Goal: Transaction & Acquisition: Subscribe to service/newsletter

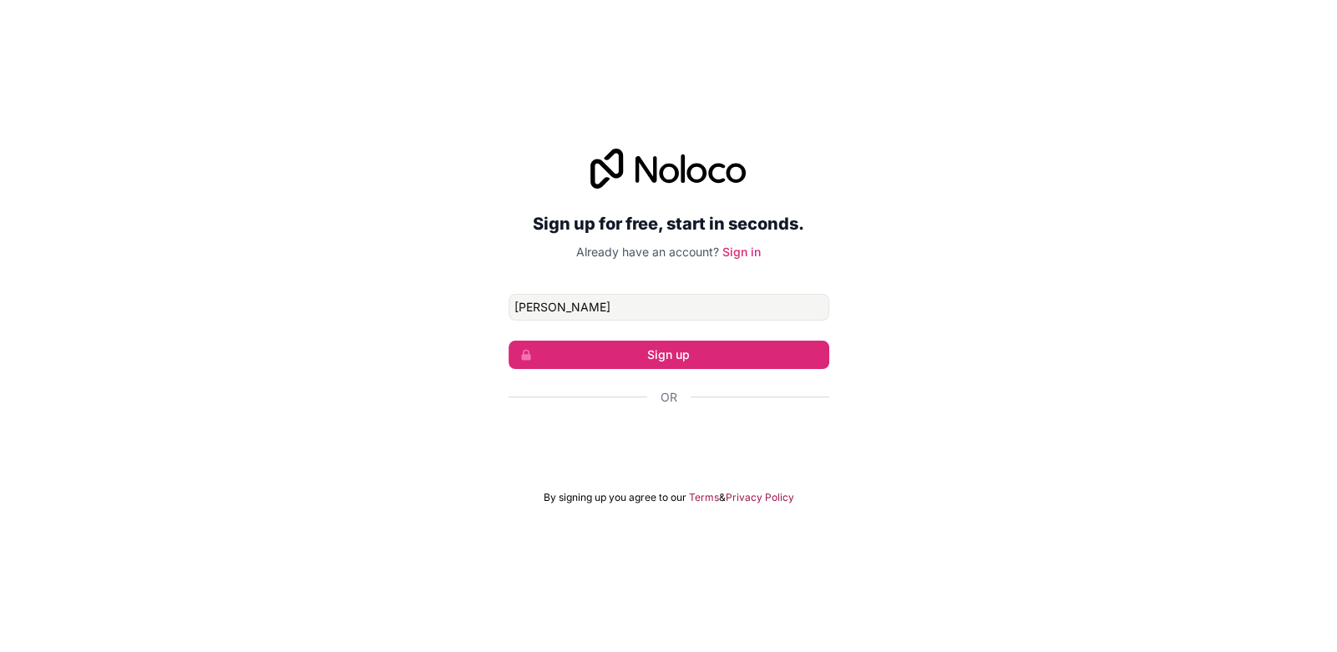
type input "J"
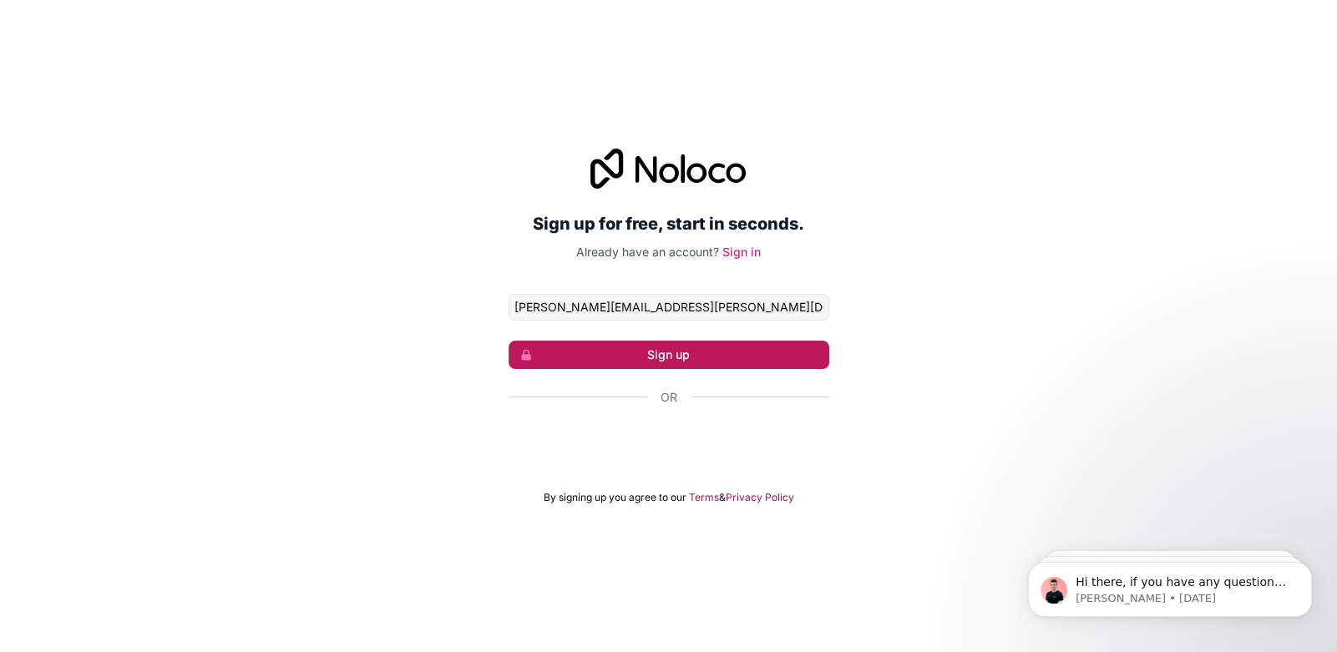
type input "[PERSON_NAME][EMAIL_ADDRESS][PERSON_NAME][DOMAIN_NAME]"
click at [691, 363] on button "Sign up" at bounding box center [669, 355] width 321 height 28
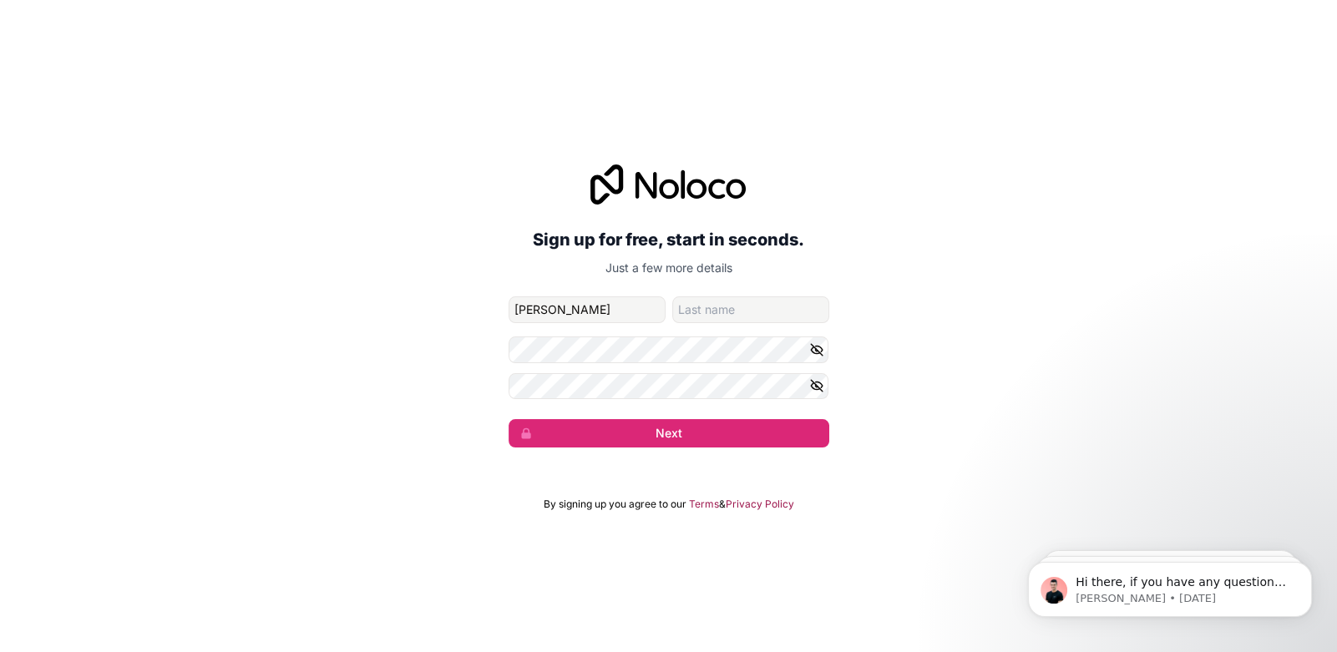
type input "[PERSON_NAME]"
click at [712, 308] on input "family-name" at bounding box center [750, 309] width 157 height 27
click at [813, 351] on icon "button" at bounding box center [816, 349] width 15 height 15
click at [816, 389] on icon "button" at bounding box center [817, 386] width 12 height 8
click at [684, 434] on button "Next" at bounding box center [669, 433] width 321 height 28
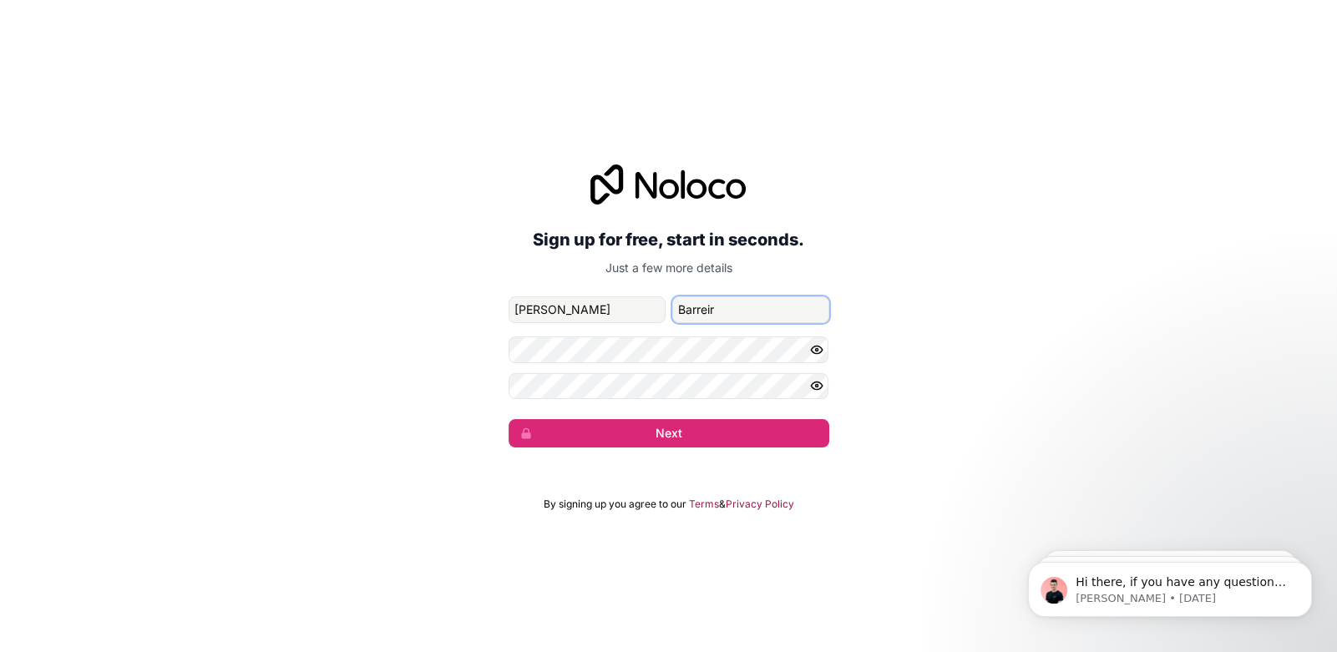
click at [718, 308] on input "Barreir" at bounding box center [750, 309] width 157 height 27
type input "[PERSON_NAME]"
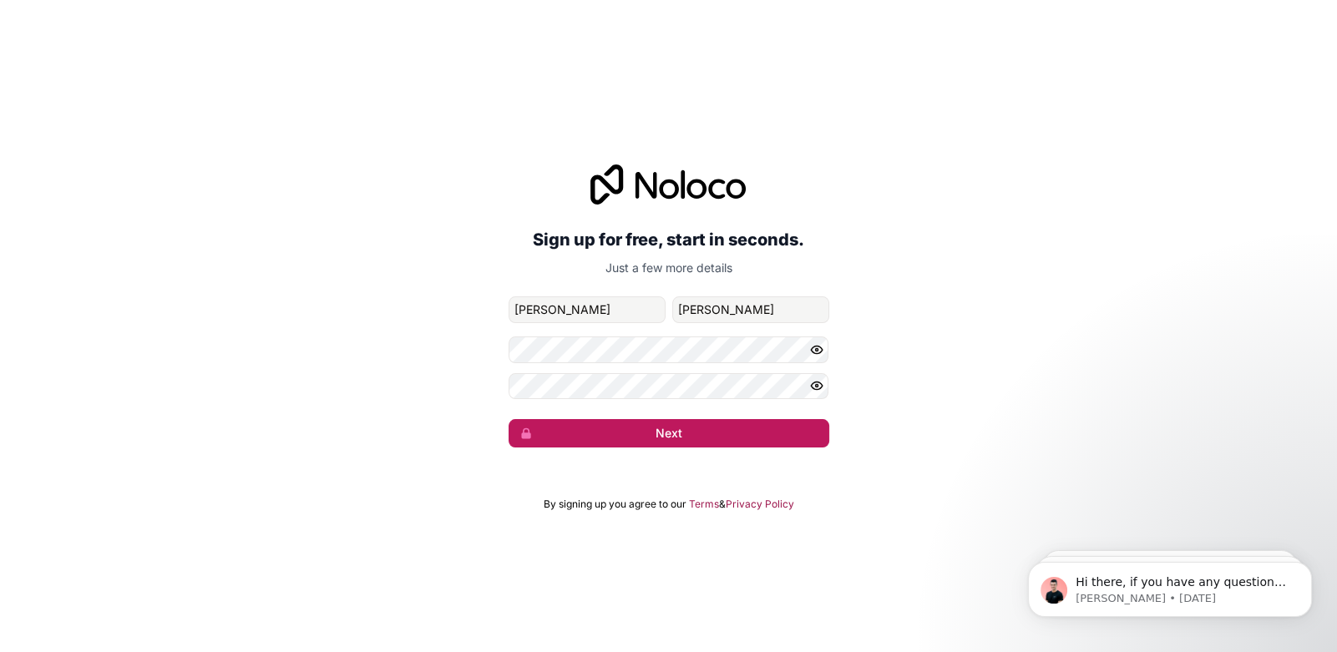
click at [665, 437] on button "Next" at bounding box center [669, 433] width 321 height 28
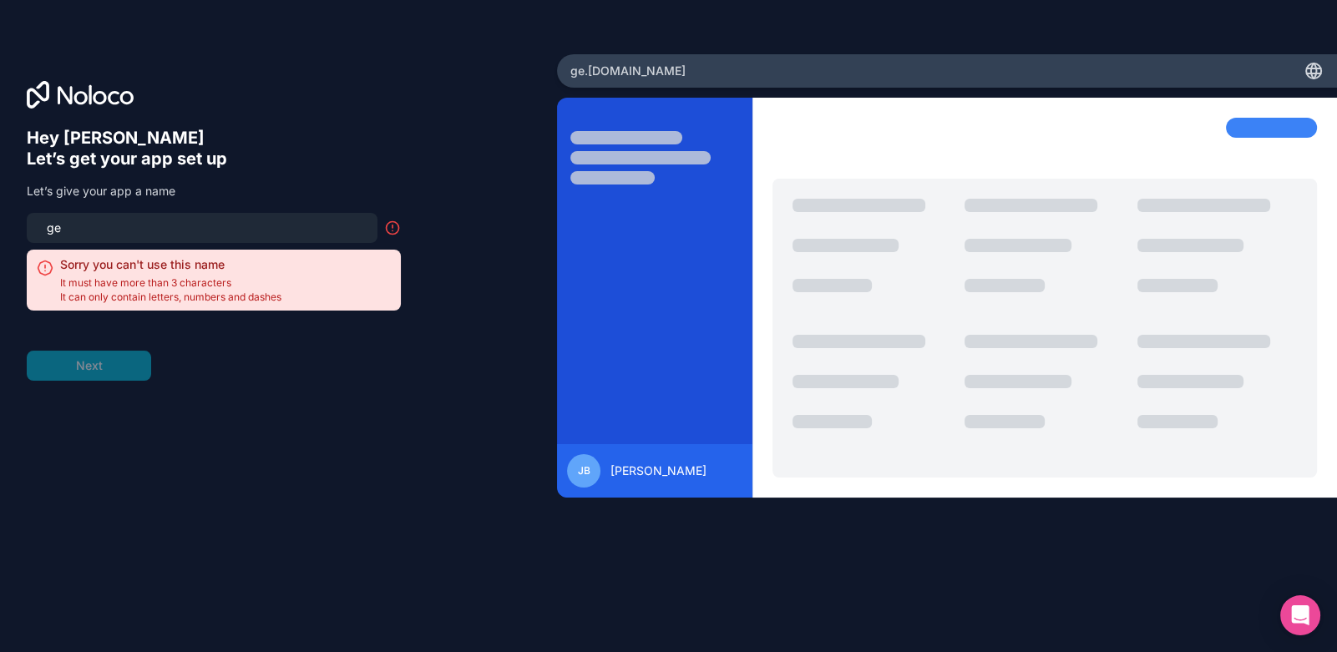
type input "g"
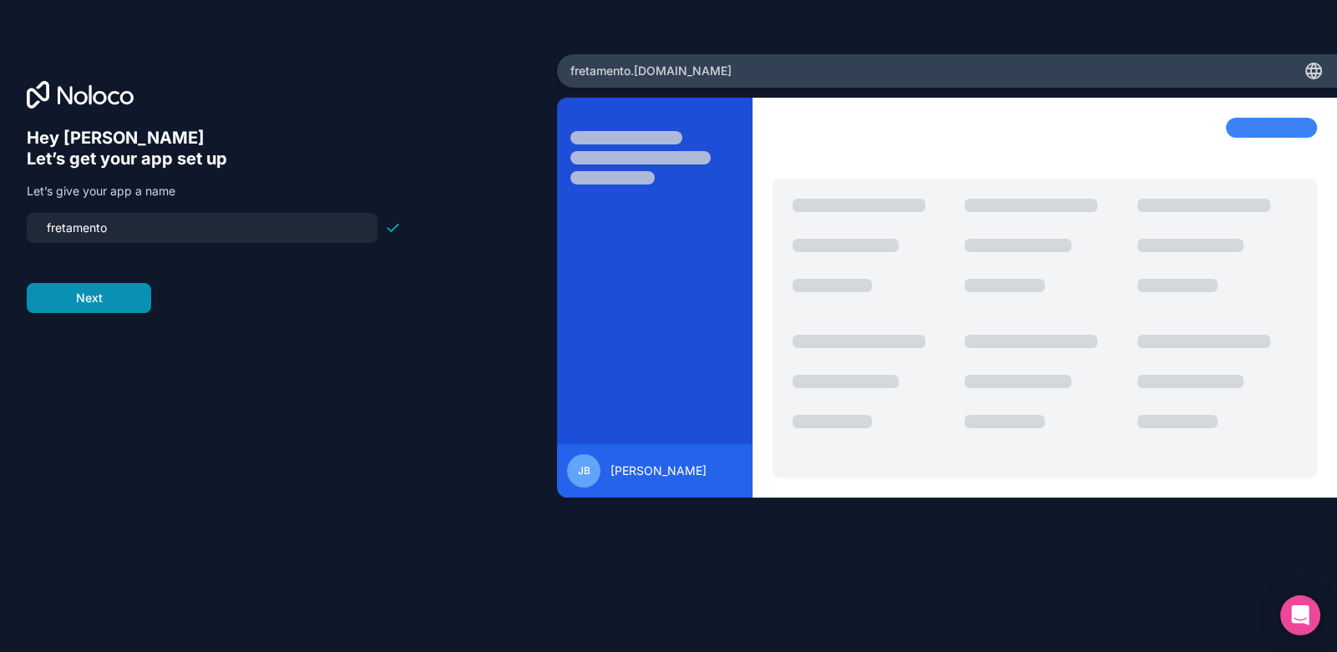
type input "fretamento"
click at [98, 297] on button "Next" at bounding box center [89, 298] width 124 height 30
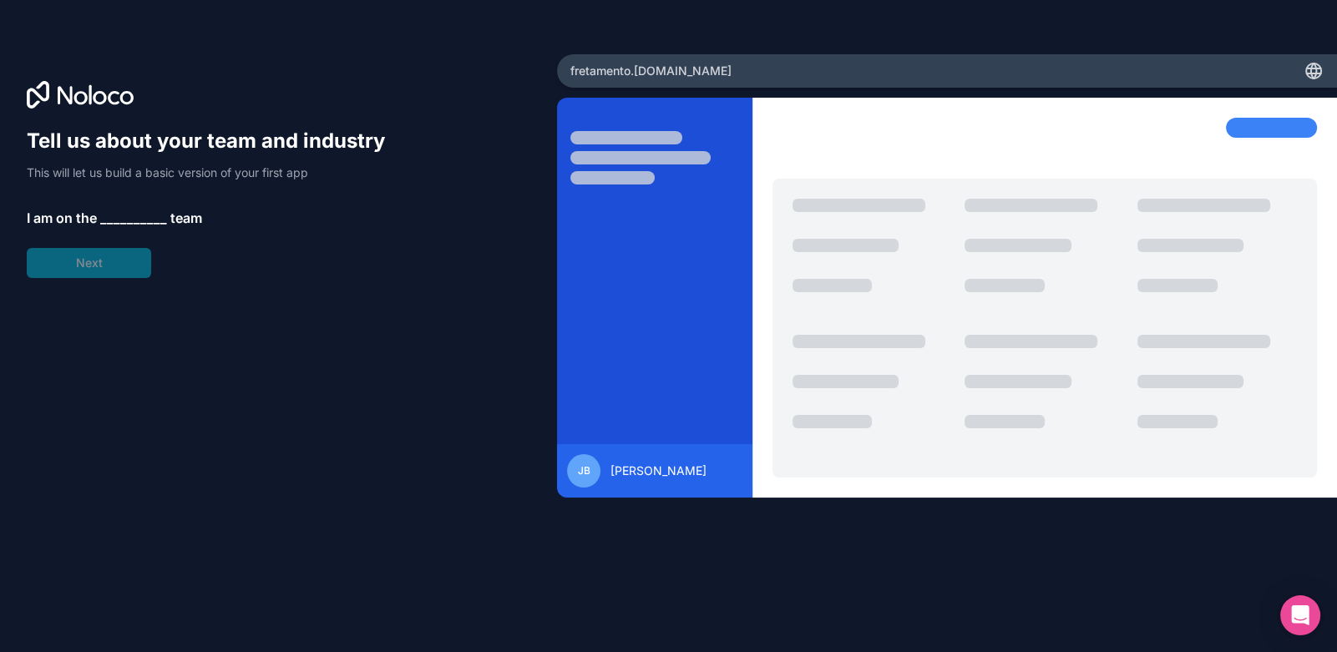
click at [114, 218] on span "__________" at bounding box center [133, 218] width 67 height 20
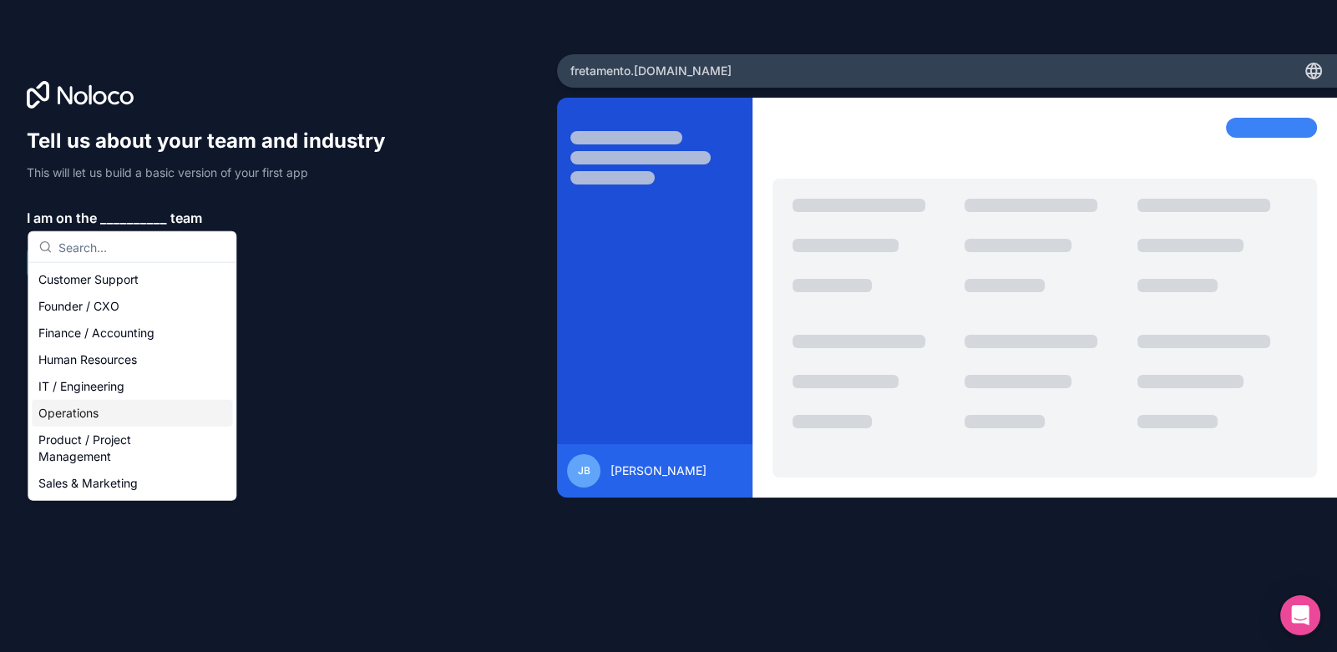
click at [115, 413] on div "Operations" at bounding box center [132, 413] width 200 height 27
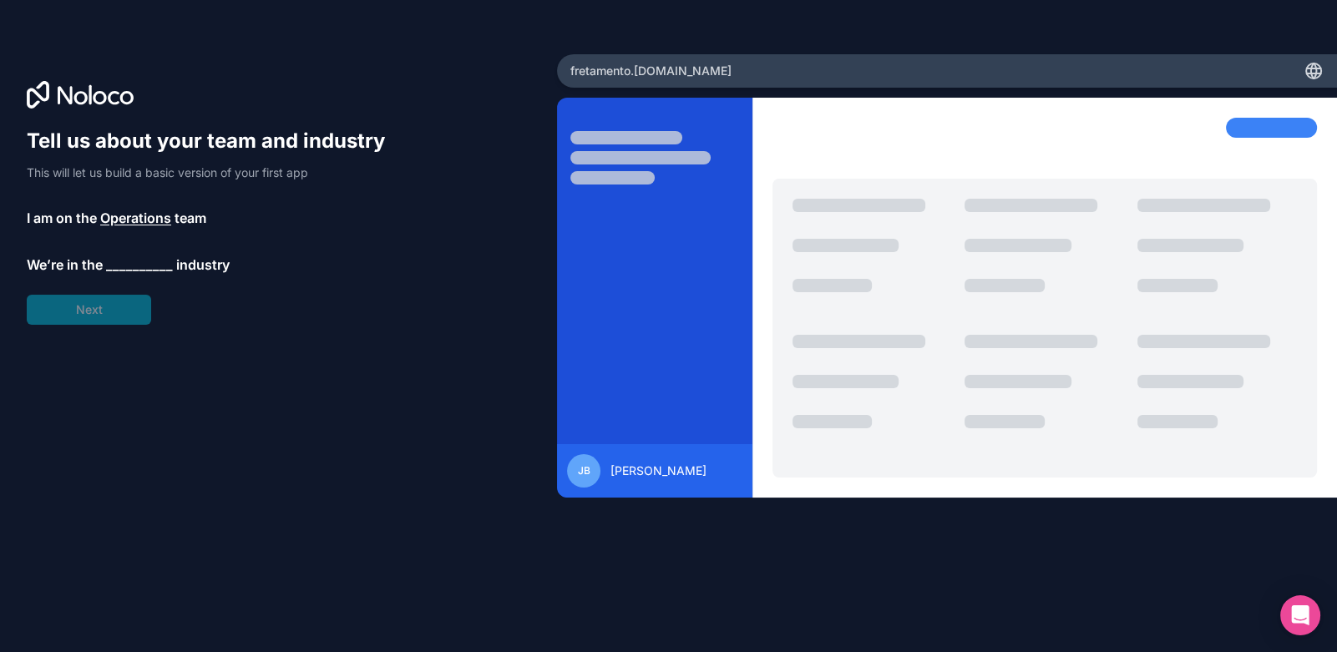
click at [121, 266] on span "__________" at bounding box center [139, 265] width 67 height 20
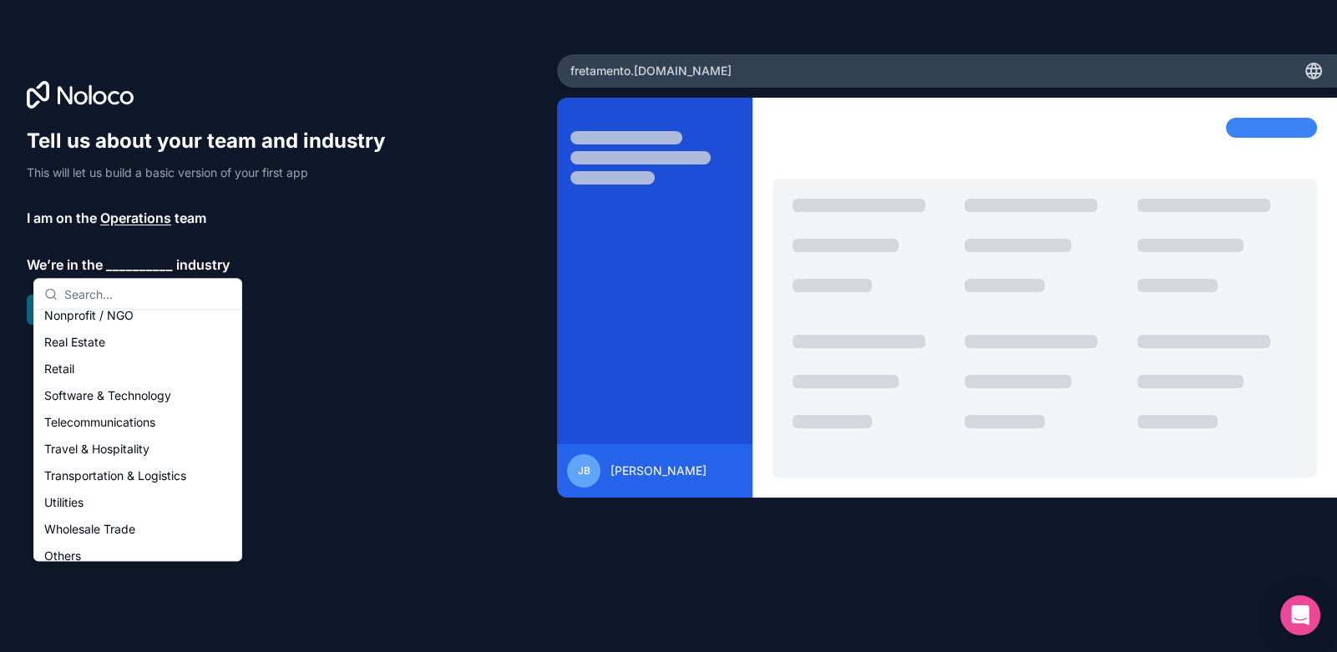
scroll to position [343, 0]
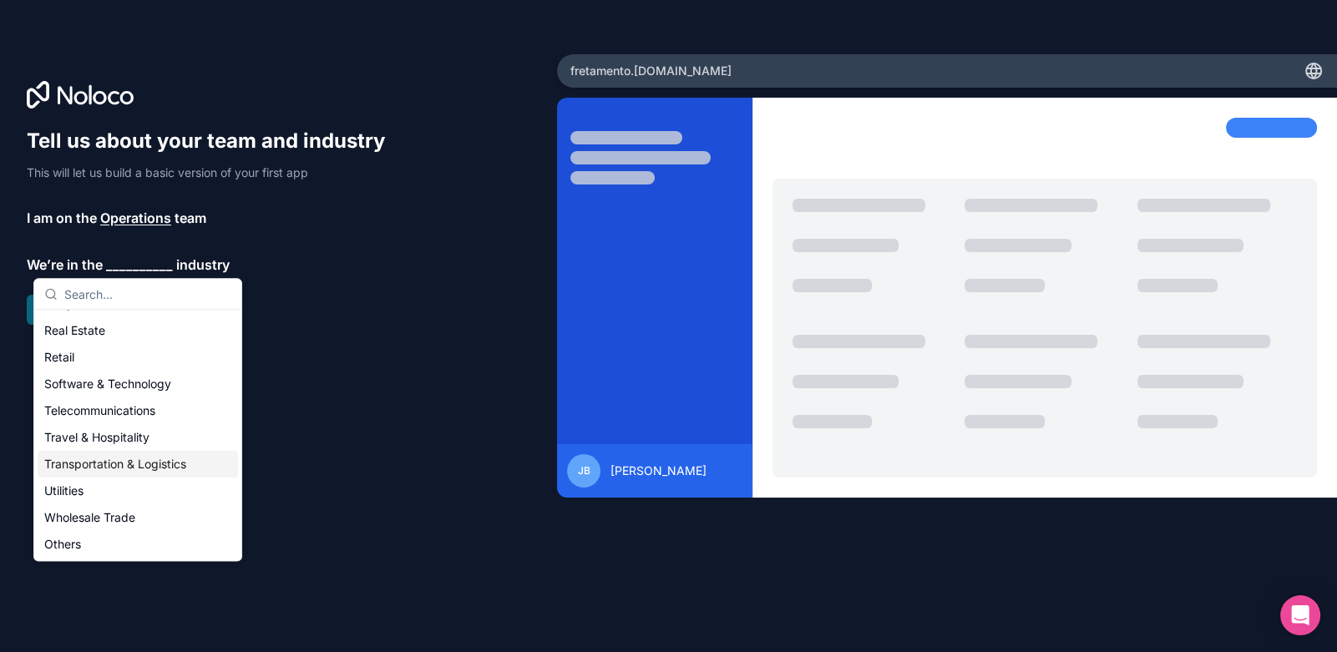
click at [102, 463] on div "Transportation & Logistics" at bounding box center [138, 464] width 200 height 27
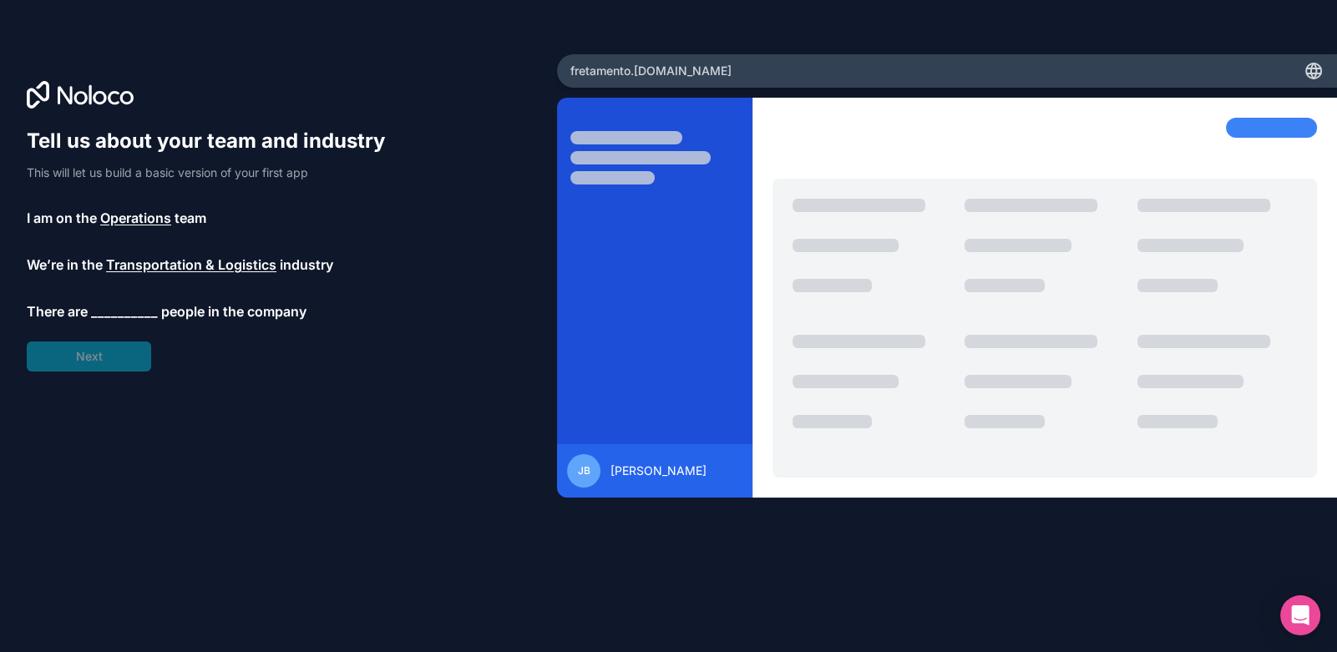
click at [124, 306] on span "__________" at bounding box center [124, 311] width 67 height 20
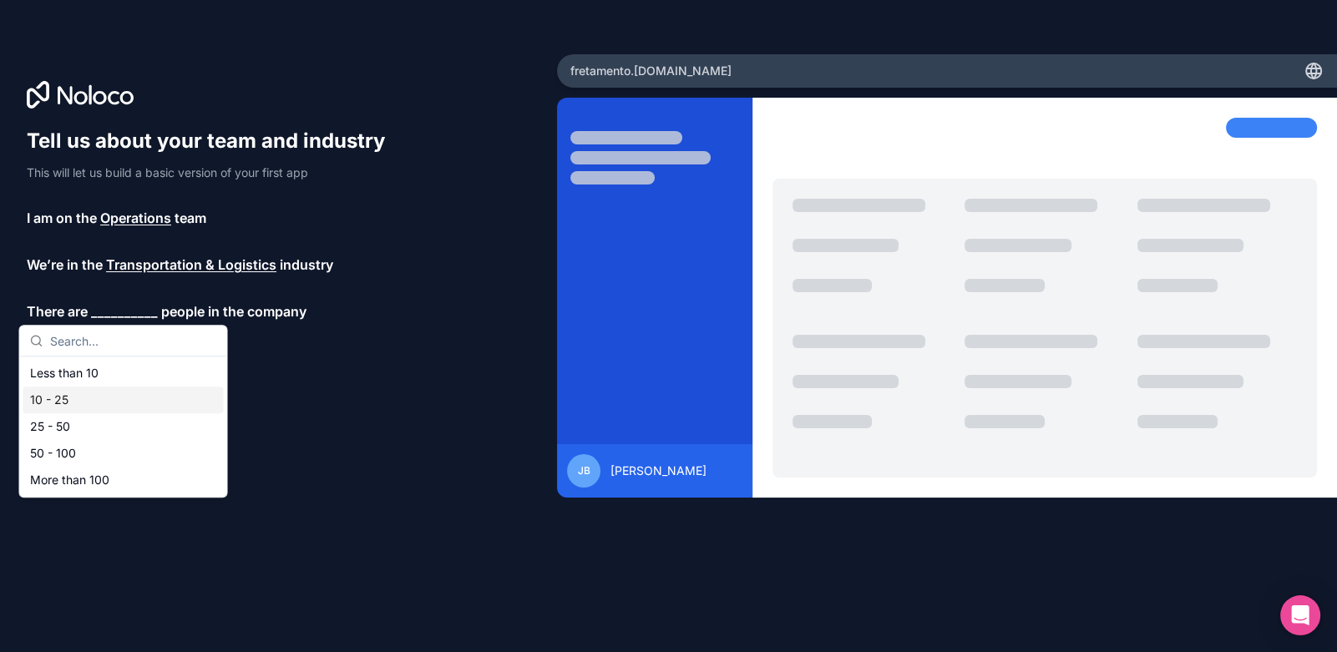
click at [75, 404] on div "10 - 25" at bounding box center [123, 400] width 200 height 27
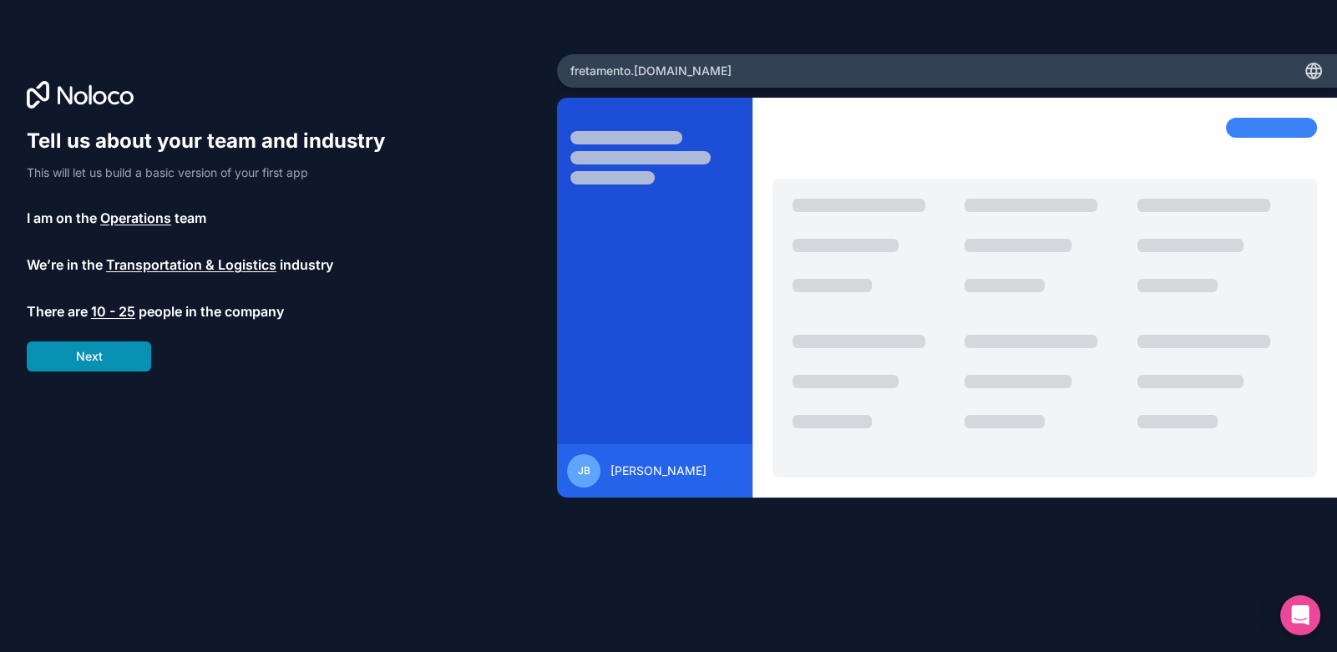
click at [94, 357] on button "Next" at bounding box center [89, 357] width 124 height 30
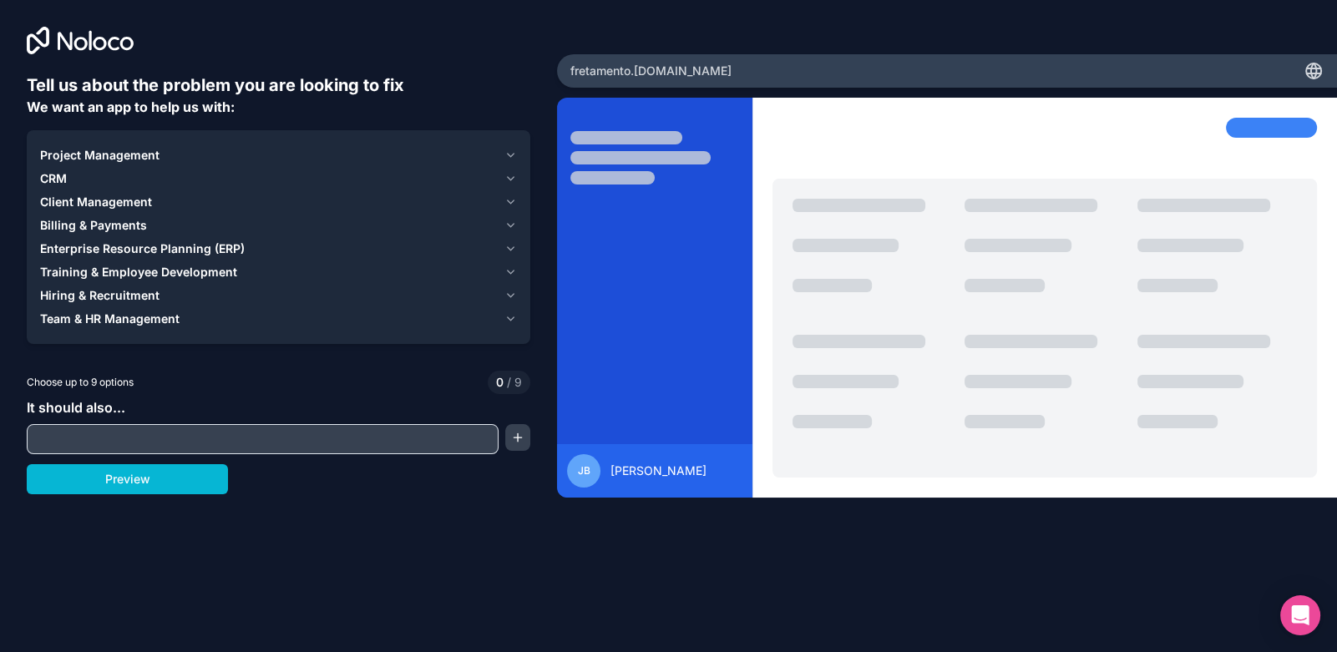
click at [510, 153] on icon "button" at bounding box center [510, 155] width 13 height 13
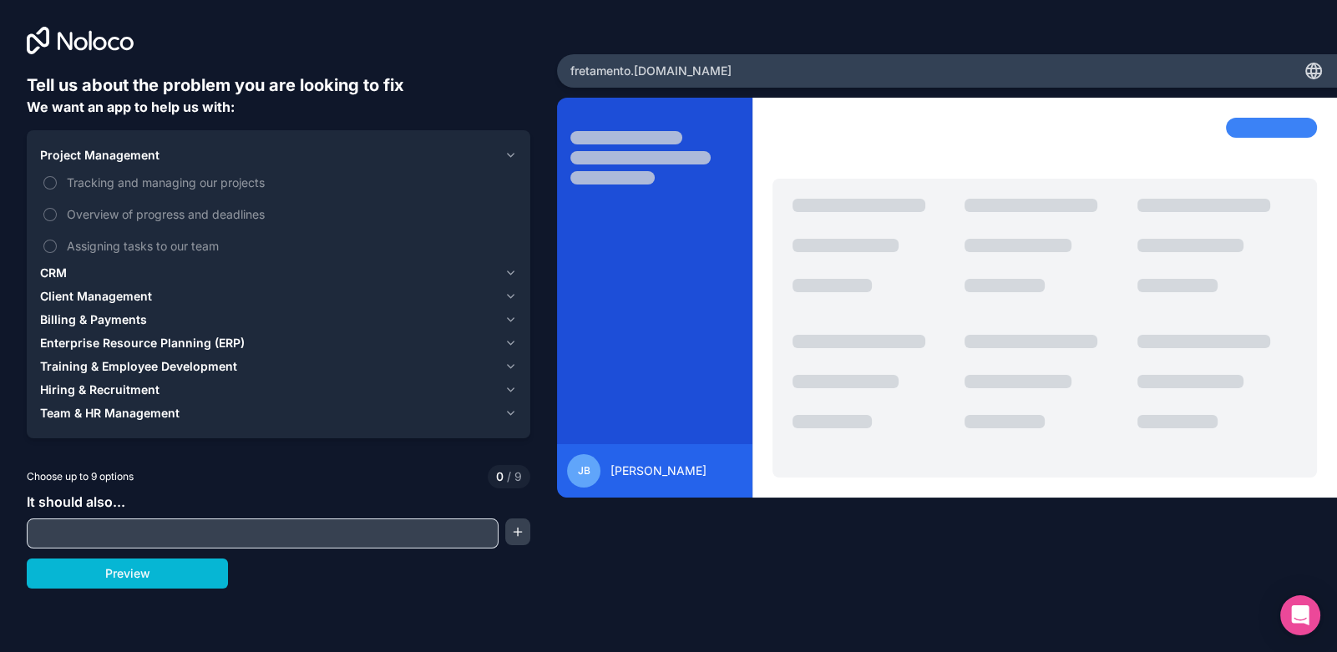
click at [509, 155] on icon "button" at bounding box center [511, 155] width 7 height 3
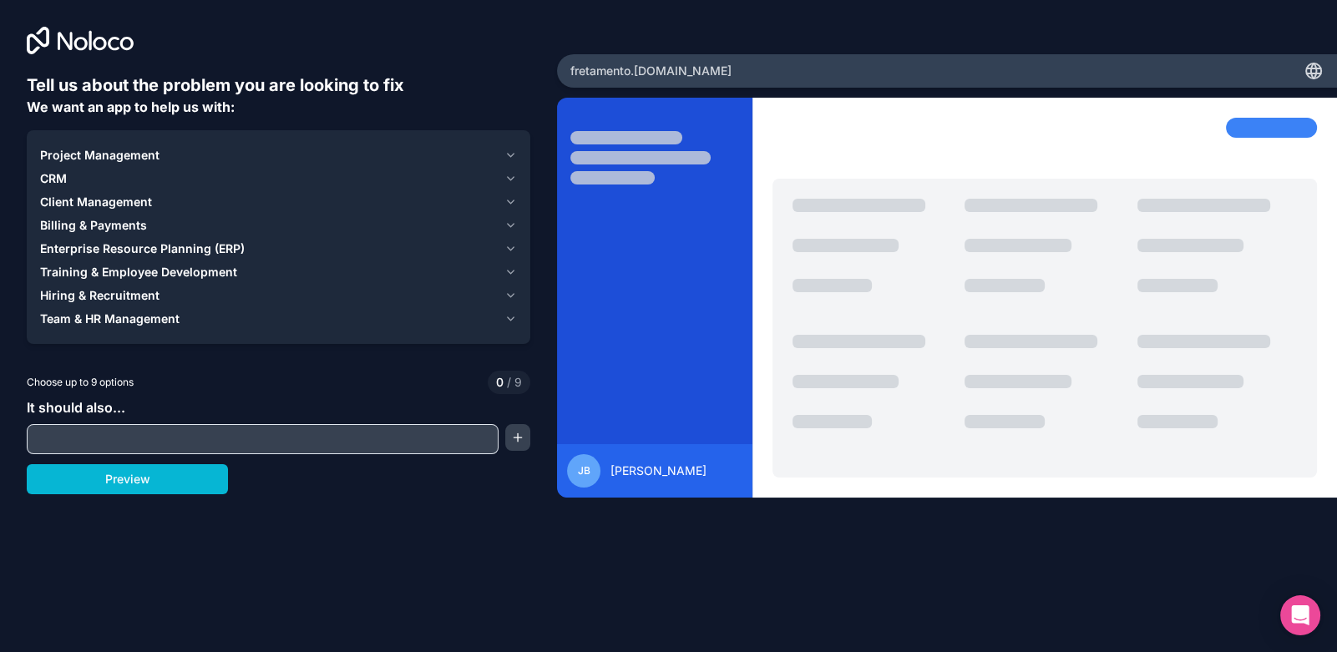
click at [509, 202] on icon "button" at bounding box center [510, 201] width 13 height 13
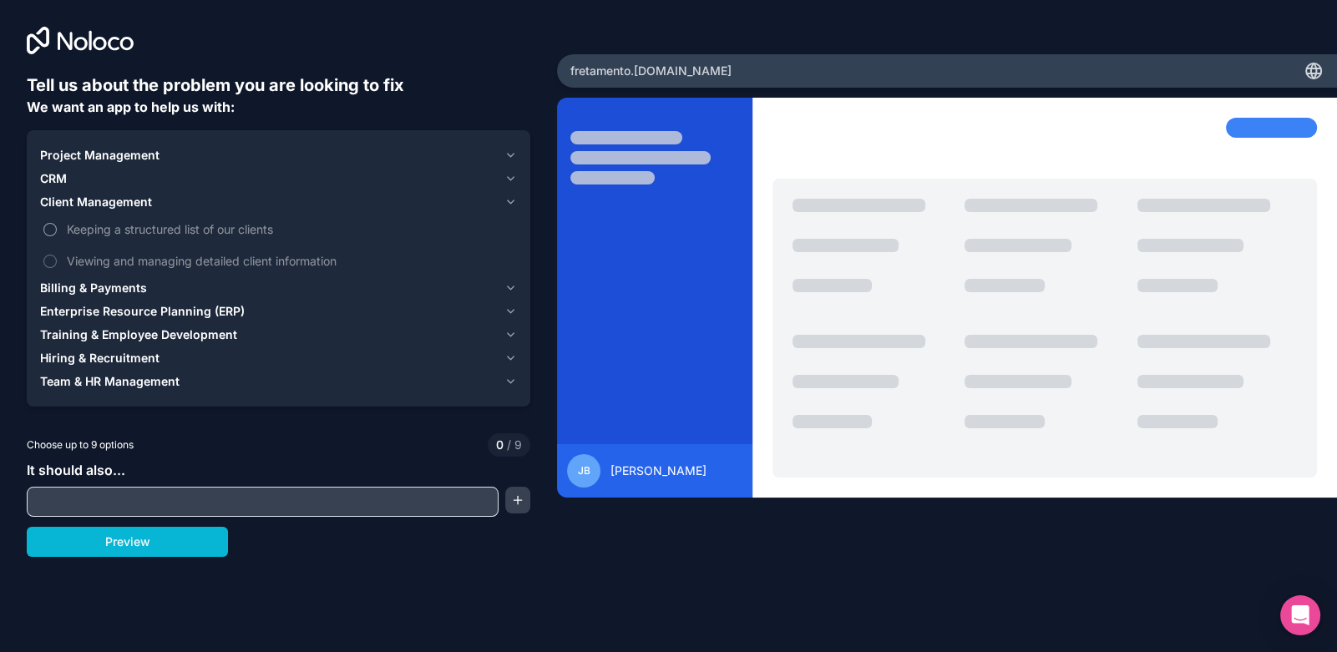
click at [54, 230] on button "Keeping a structured list of our clients" at bounding box center [49, 229] width 13 height 13
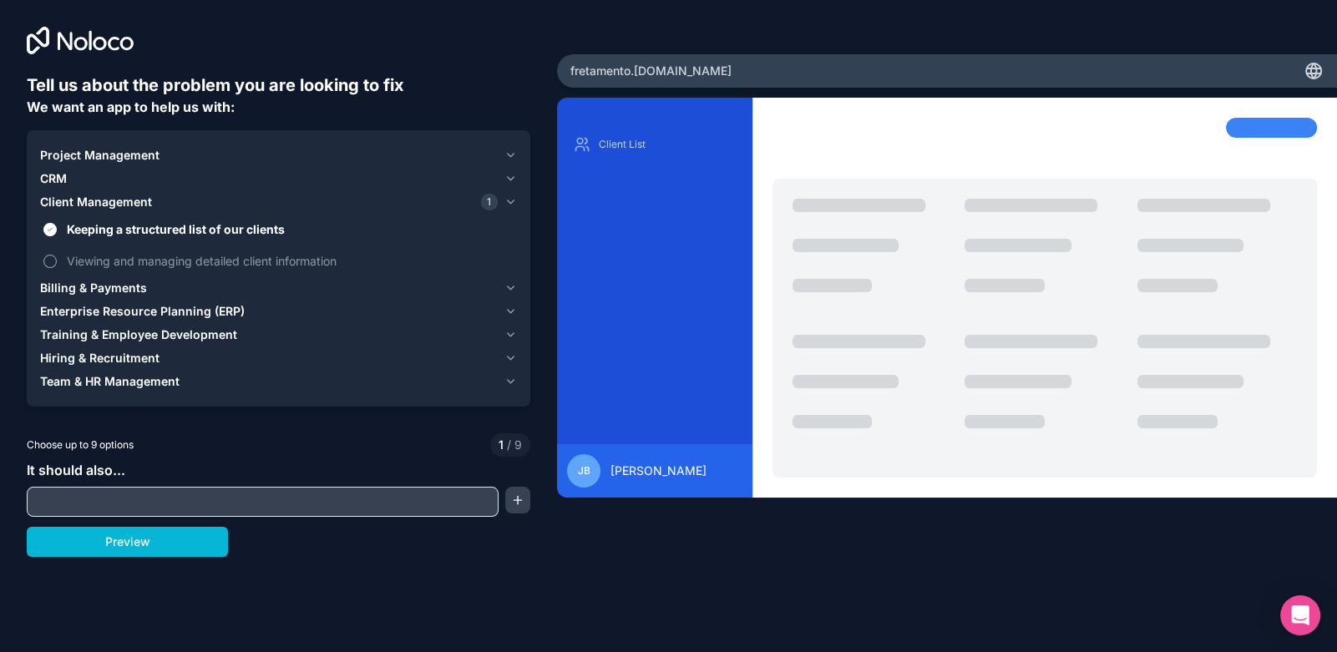
click at [55, 251] on label "Viewing and managing detailed client information" at bounding box center [278, 261] width 477 height 31
click at [55, 255] on button "Viewing and managing detailed client information" at bounding box center [49, 261] width 13 height 13
click at [509, 291] on icon "button" at bounding box center [510, 287] width 13 height 13
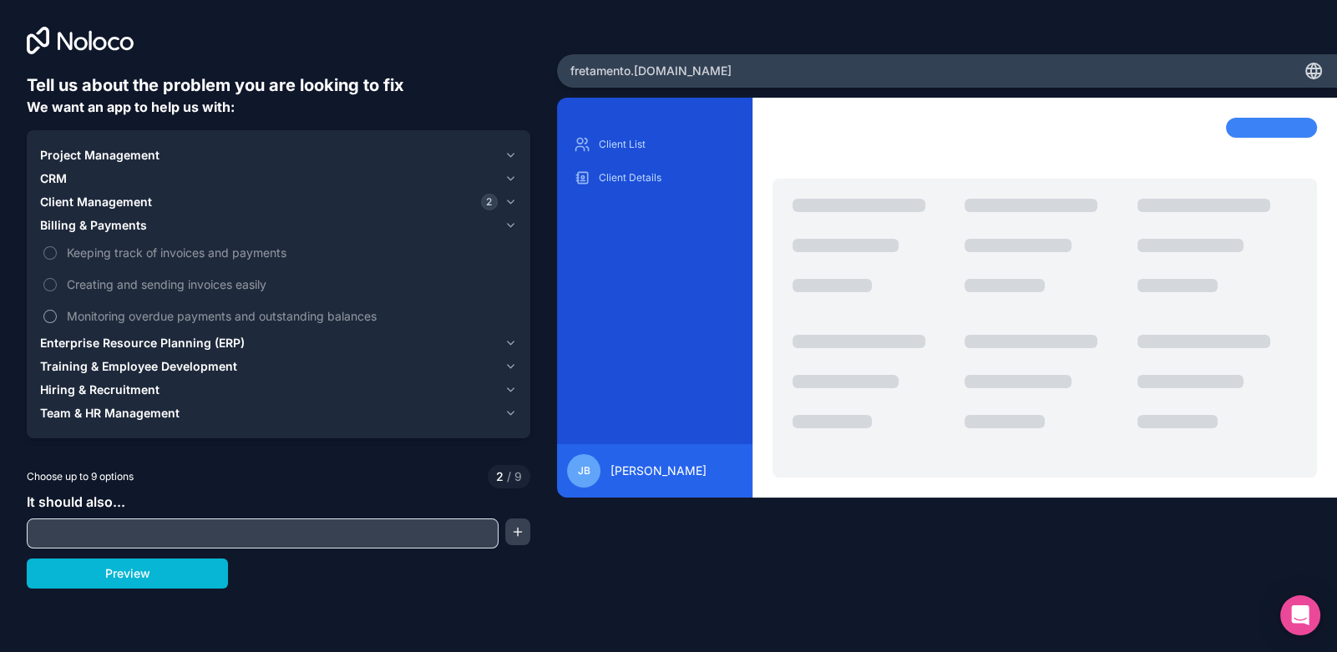
click at [59, 312] on label "Monitoring overdue payments and outstanding balances" at bounding box center [278, 316] width 477 height 31
click at [57, 312] on button "Monitoring overdue payments and outstanding balances" at bounding box center [49, 316] width 13 height 13
click at [54, 257] on button "Keeping track of invoices and payments" at bounding box center [49, 252] width 13 height 13
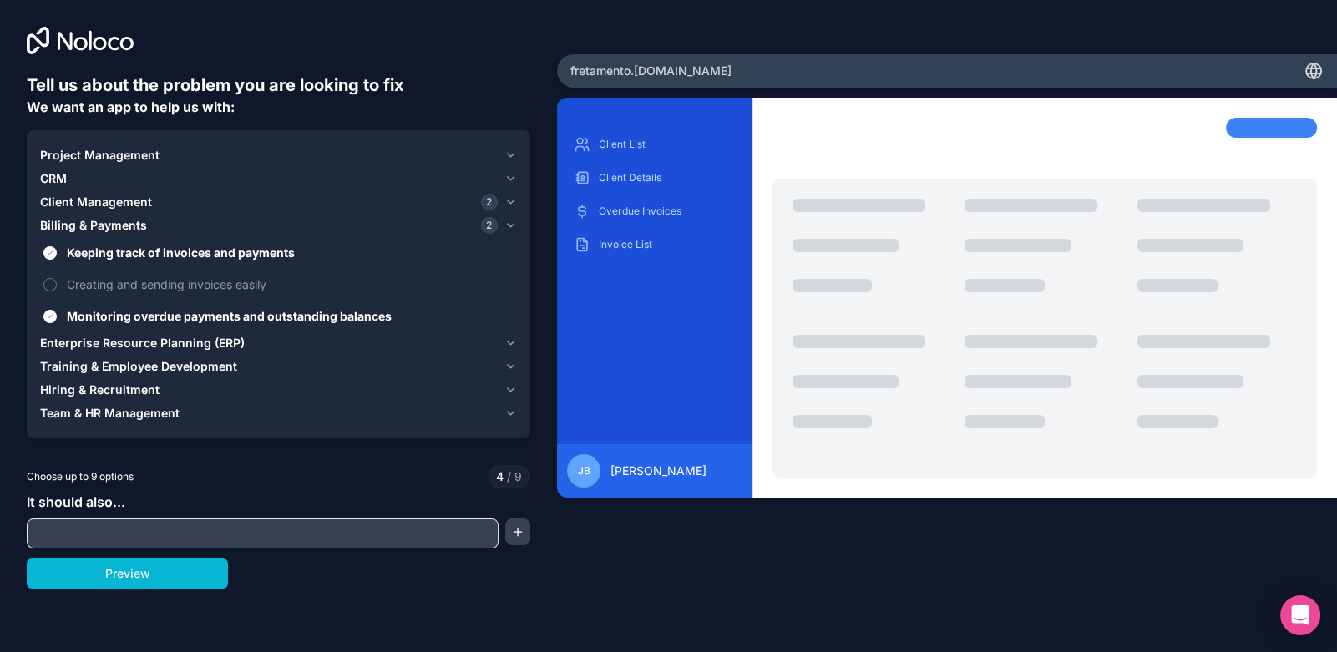
click at [507, 180] on icon "button" at bounding box center [510, 178] width 13 height 13
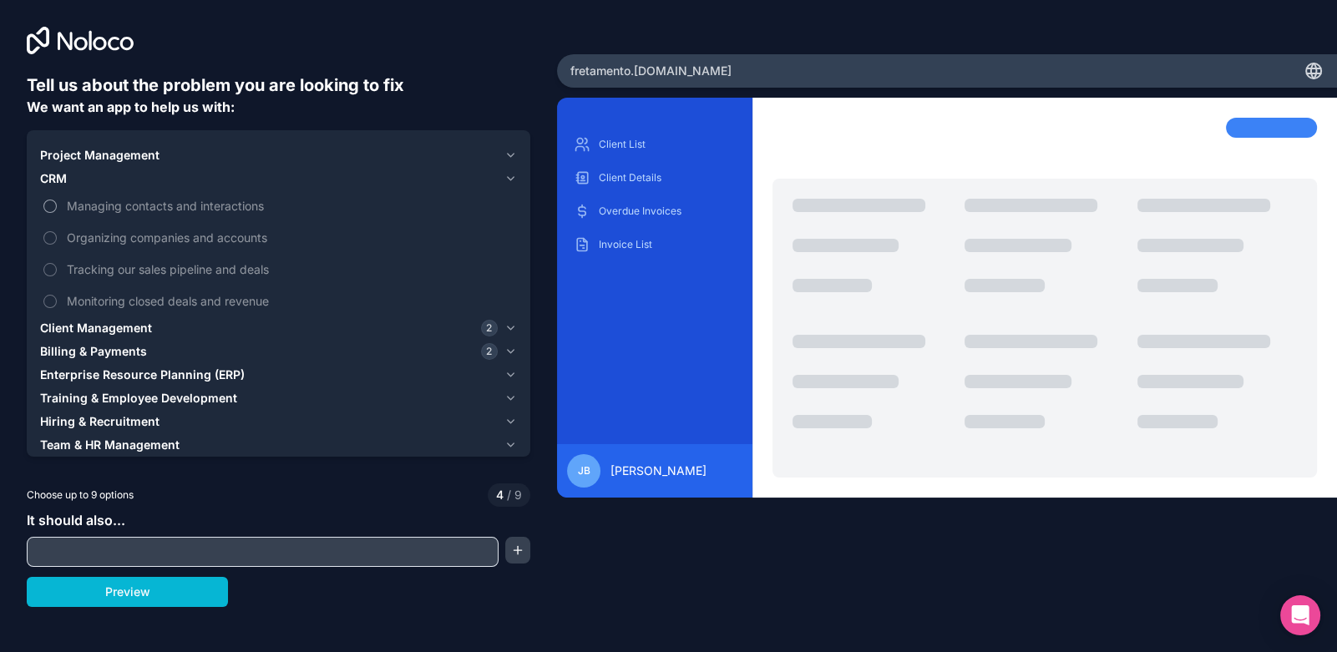
click at [54, 205] on button "Managing contacts and interactions" at bounding box center [49, 206] width 13 height 13
click at [54, 267] on button "Tracking our sales pipeline and deals" at bounding box center [49, 269] width 13 height 13
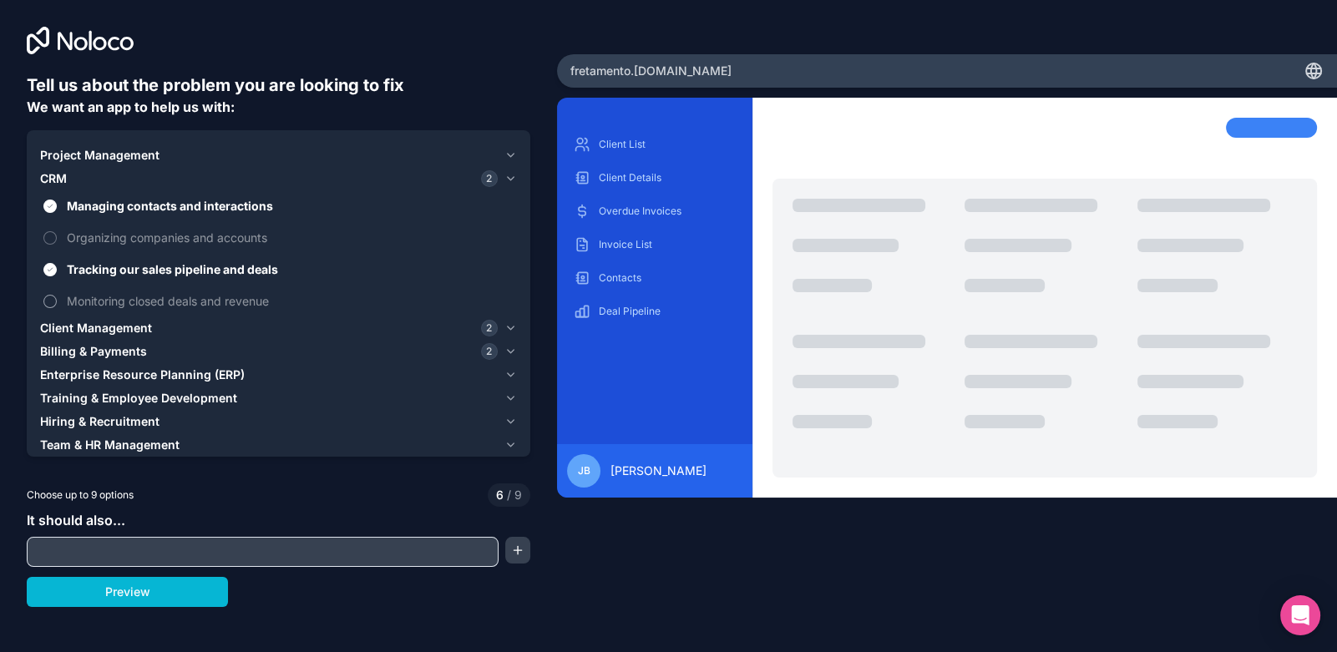
click at [55, 301] on button "Monitoring closed deals and revenue" at bounding box center [49, 301] width 13 height 13
click at [54, 238] on button "Organizing companies and accounts" at bounding box center [49, 237] width 13 height 13
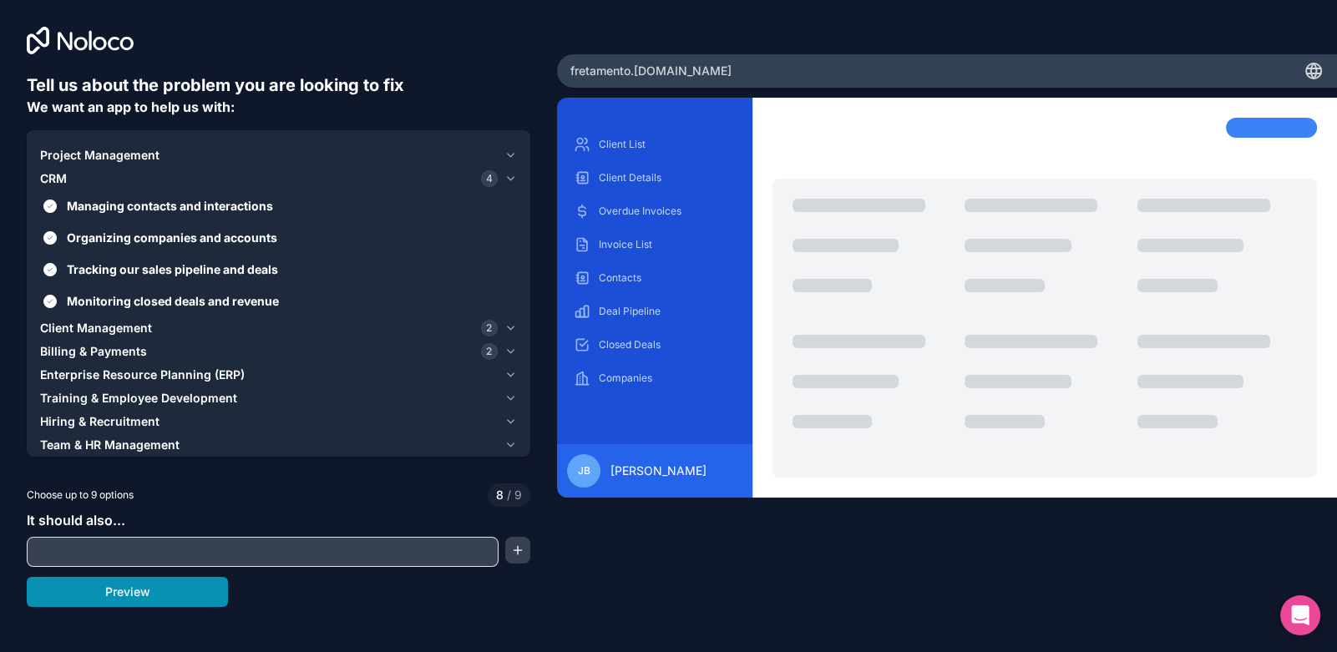
click at [129, 596] on button "Preview" at bounding box center [127, 592] width 201 height 30
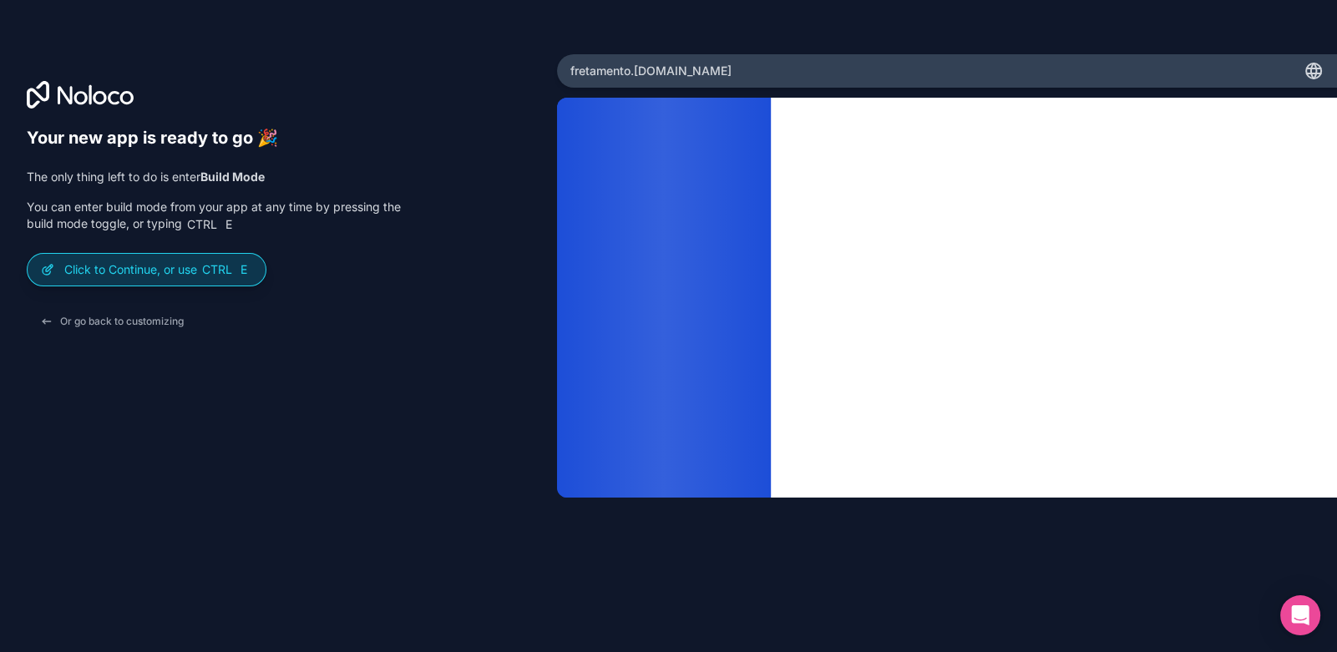
click at [133, 269] on p "Click to Continue, or use Ctrl E" at bounding box center [158, 269] width 188 height 17
